Goal: Task Accomplishment & Management: Manage account settings

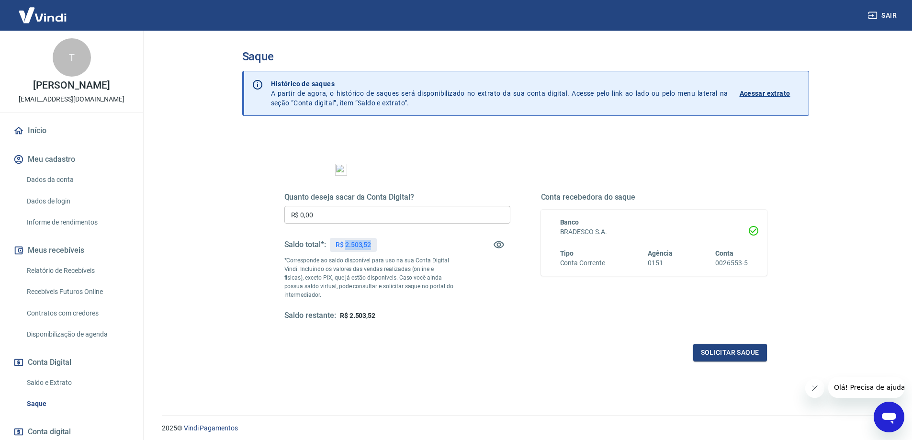
drag, startPoint x: 345, startPoint y: 244, endPoint x: 389, endPoint y: 242, distance: 44.1
click at [389, 242] on div "Saldo total*: R$ 2.503,52" at bounding box center [397, 244] width 226 height 23
copy p "2.503,52"
click at [368, 219] on input "R$ 0,00" at bounding box center [397, 215] width 226 height 18
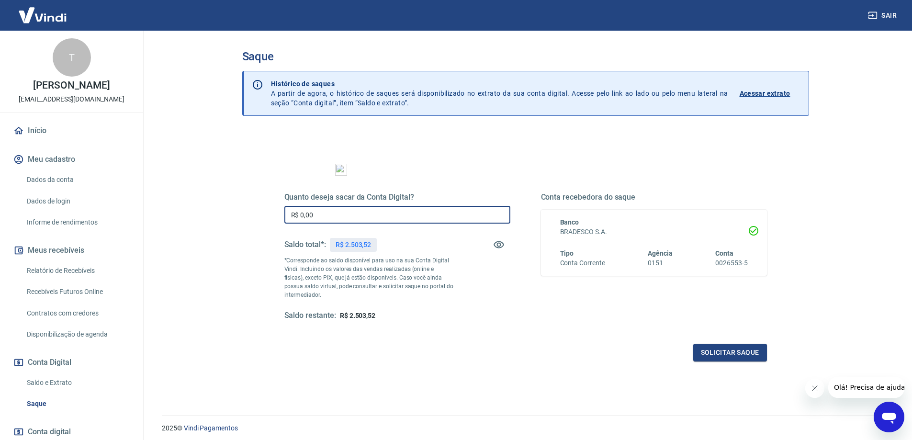
paste input "2.503,52"
type input "R$ 2.503,52"
click at [730, 351] on button "Solicitar saque" at bounding box center [730, 353] width 74 height 18
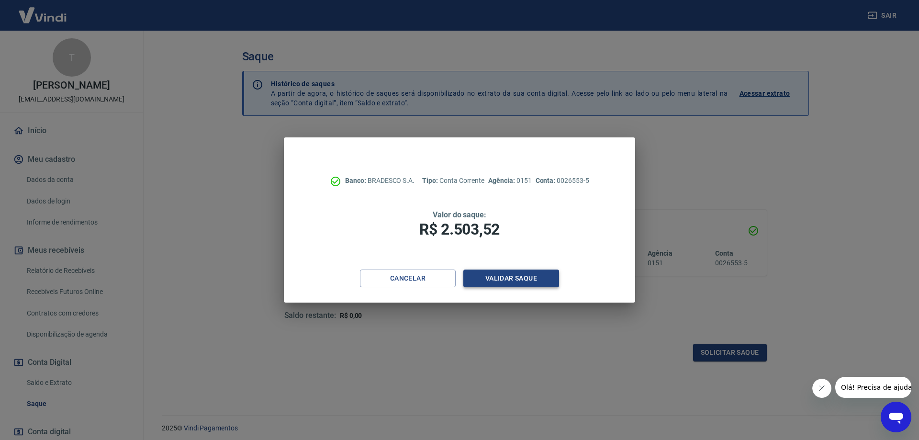
click at [527, 278] on button "Validar saque" at bounding box center [511, 278] width 96 height 18
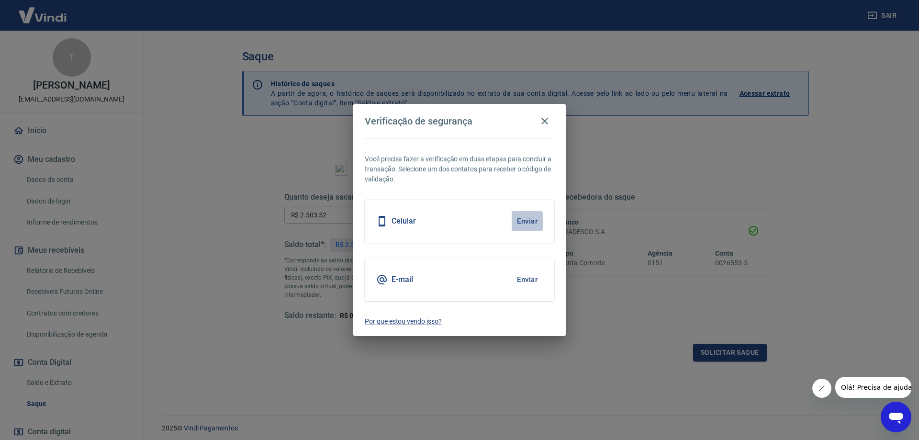
click at [524, 217] on button "Enviar" at bounding box center [527, 221] width 31 height 20
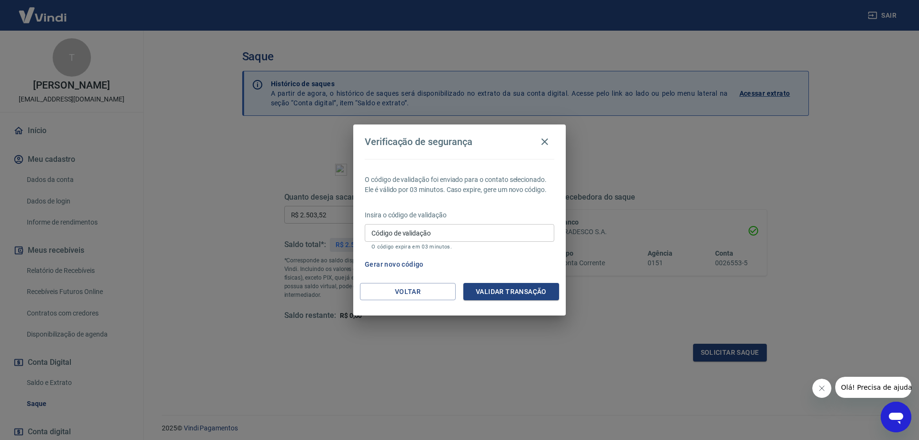
click at [452, 232] on input "Código de validação" at bounding box center [460, 233] width 190 height 18
type input "928754"
click at [521, 298] on button "Validar transação" at bounding box center [511, 292] width 96 height 18
